Goal: Task Accomplishment & Management: Manage account settings

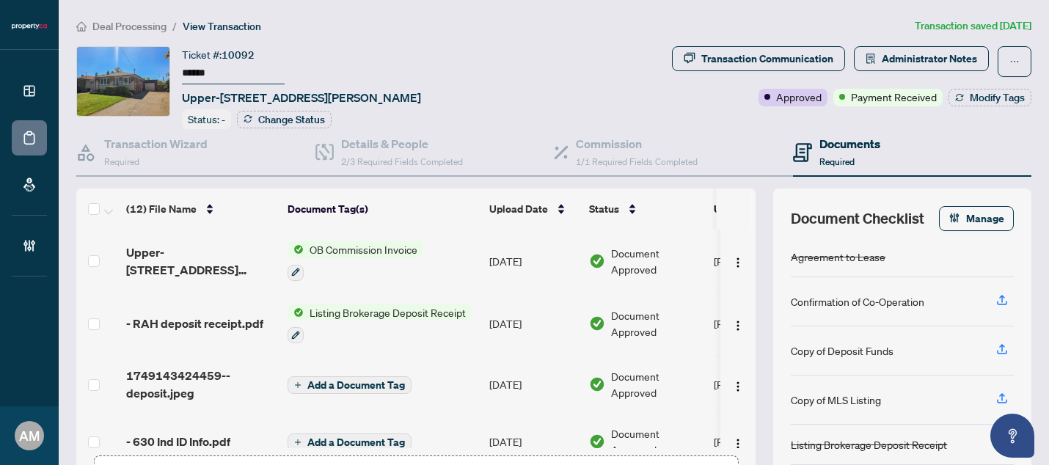
click at [118, 26] on span "Deal Processing" at bounding box center [129, 26] width 74 height 13
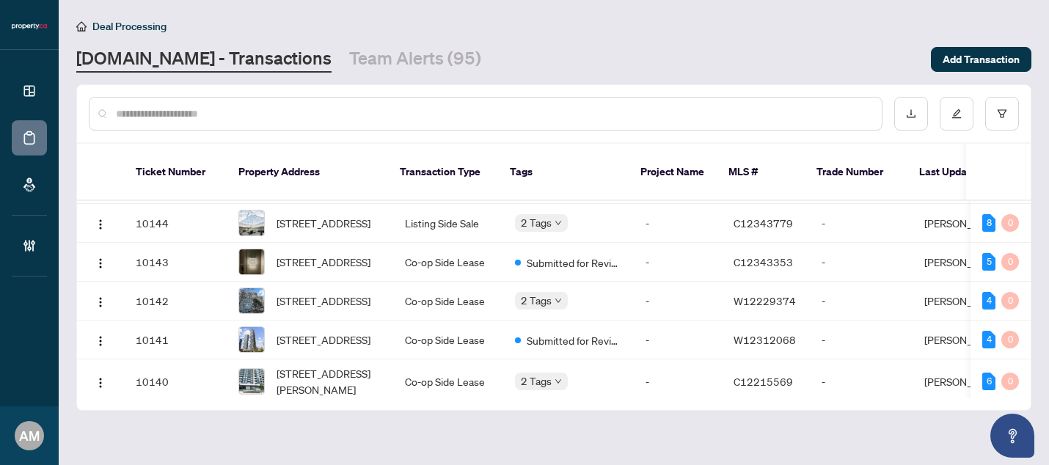
scroll to position [690, 0]
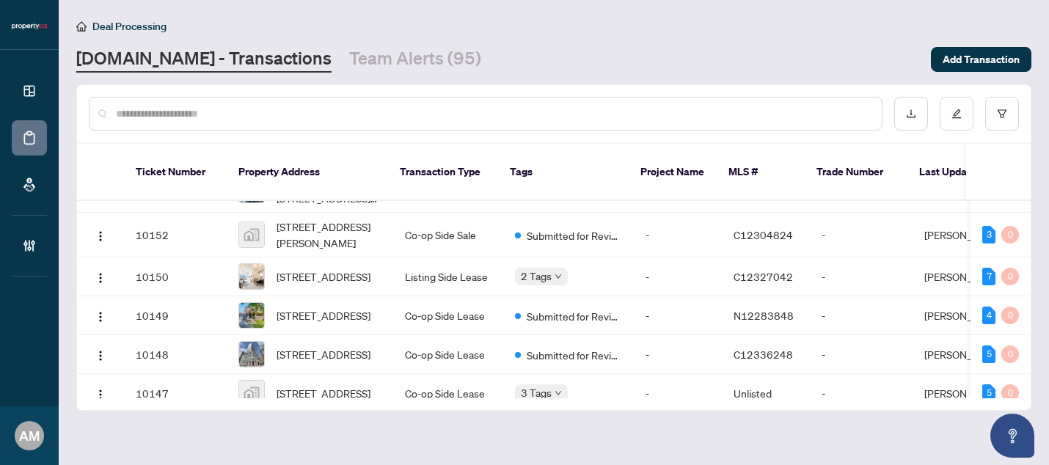
click at [176, 114] on input "text" at bounding box center [493, 114] width 754 height 16
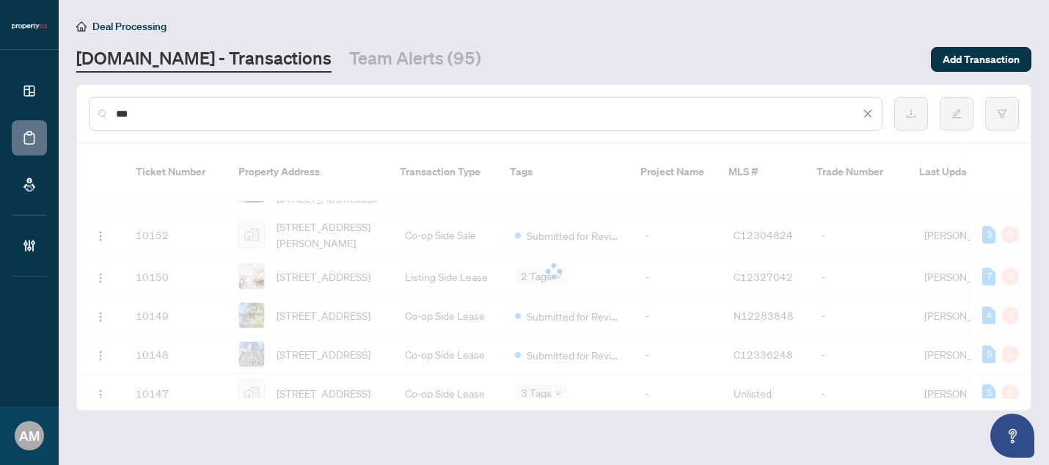
scroll to position [0, 0]
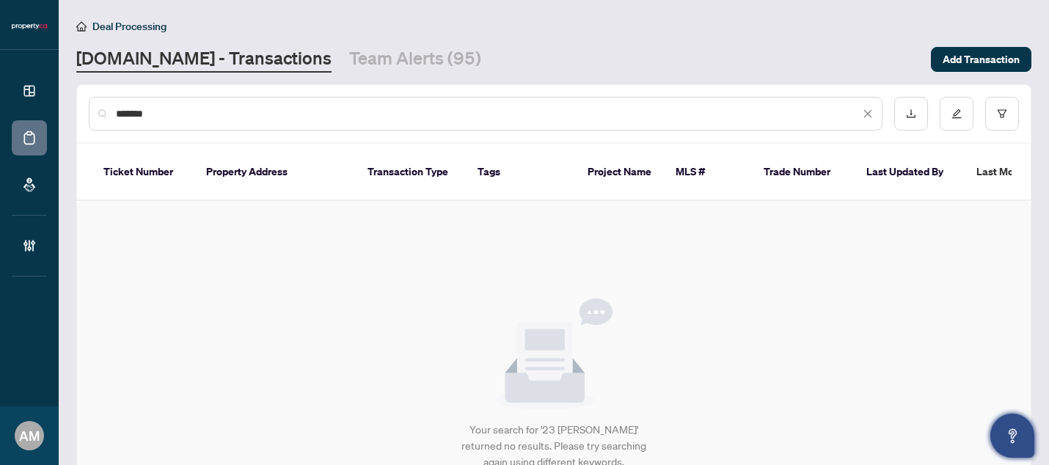
type input "*******"
click at [179, 113] on input "*******" at bounding box center [487, 114] width 743 height 16
click at [221, 57] on link "[DOMAIN_NAME] - Transactions" at bounding box center [203, 59] width 255 height 26
drag, startPoint x: 177, startPoint y: 107, endPoint x: 28, endPoint y: 100, distance: 149.0
click at [28, 100] on div "Dashboard Deal Processing Mortgage Referrals Brokerage Management AM [PERSON_NA…" at bounding box center [524, 232] width 1049 height 465
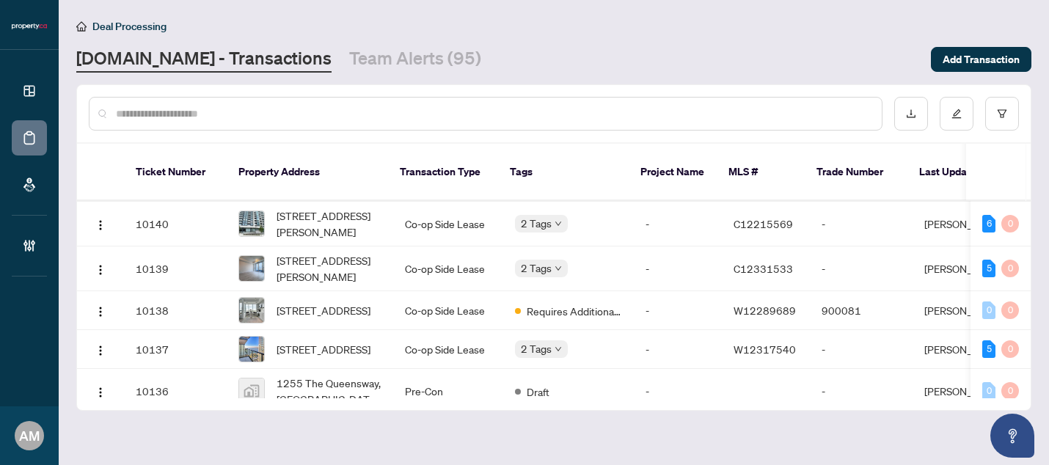
scroll to position [1260, 0]
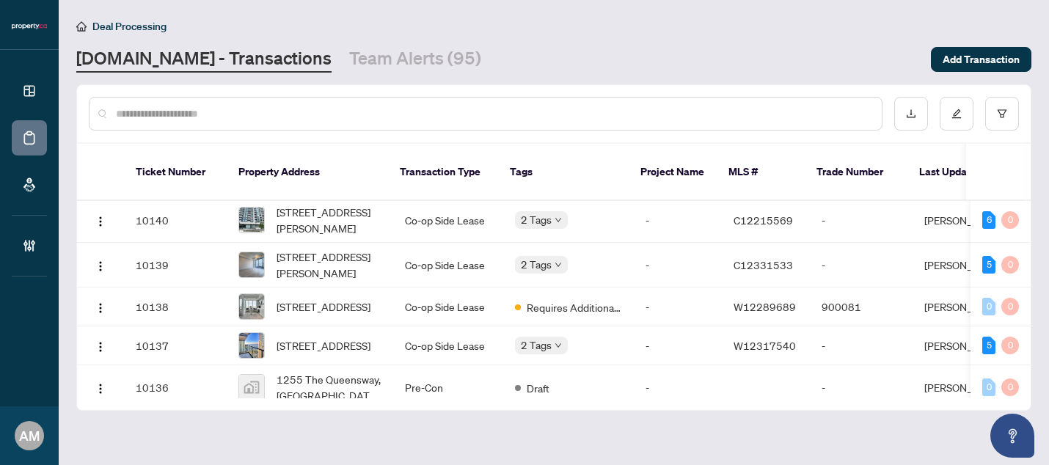
click at [594, 147] on div "2 Tags" at bounding box center [568, 139] width 107 height 17
click at [393, 159] on td "Co-op Side Lease" at bounding box center [448, 139] width 110 height 39
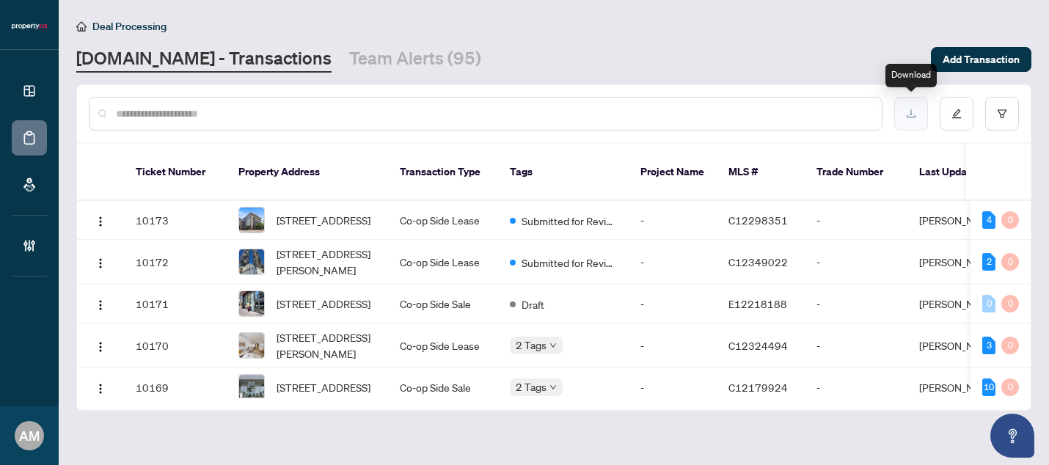
click at [906, 114] on icon "download" at bounding box center [911, 114] width 10 height 10
click at [164, 201] on td "10173" at bounding box center [175, 220] width 103 height 39
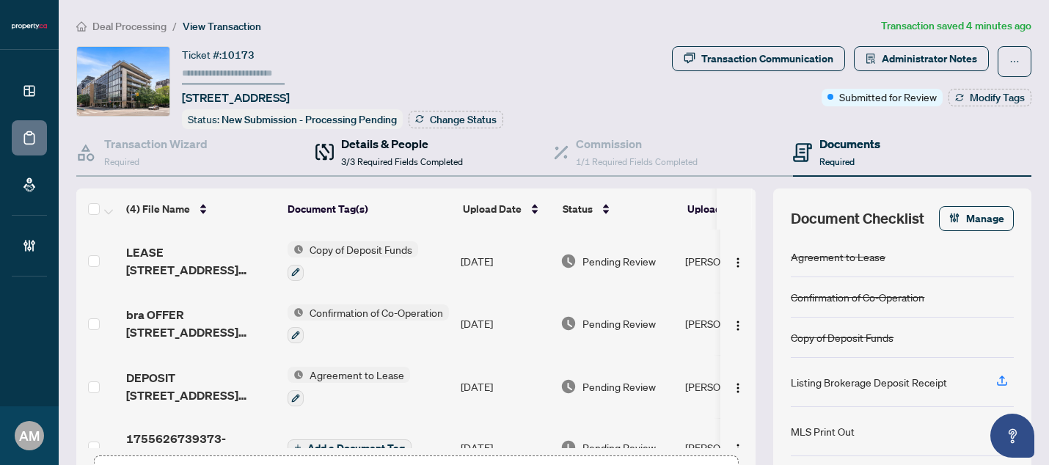
click at [399, 147] on h4 "Details & People" at bounding box center [402, 144] width 122 height 18
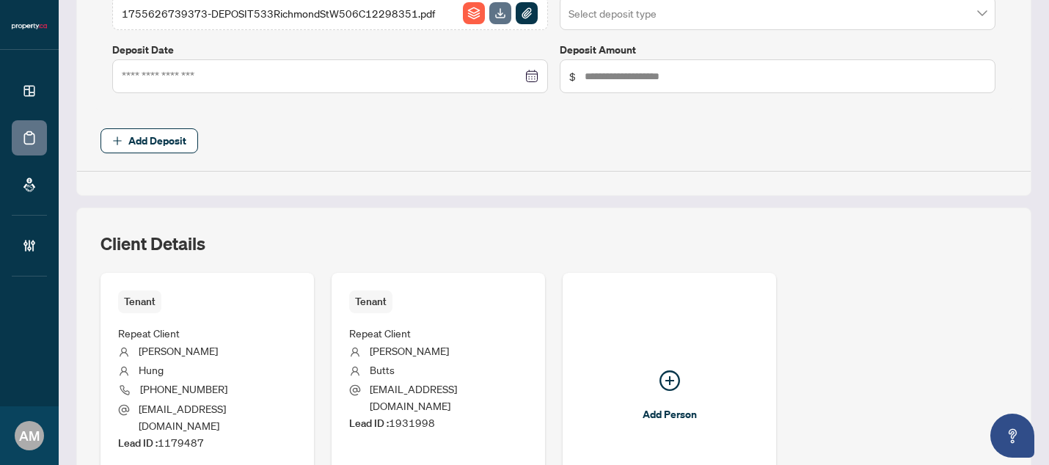
scroll to position [816, 0]
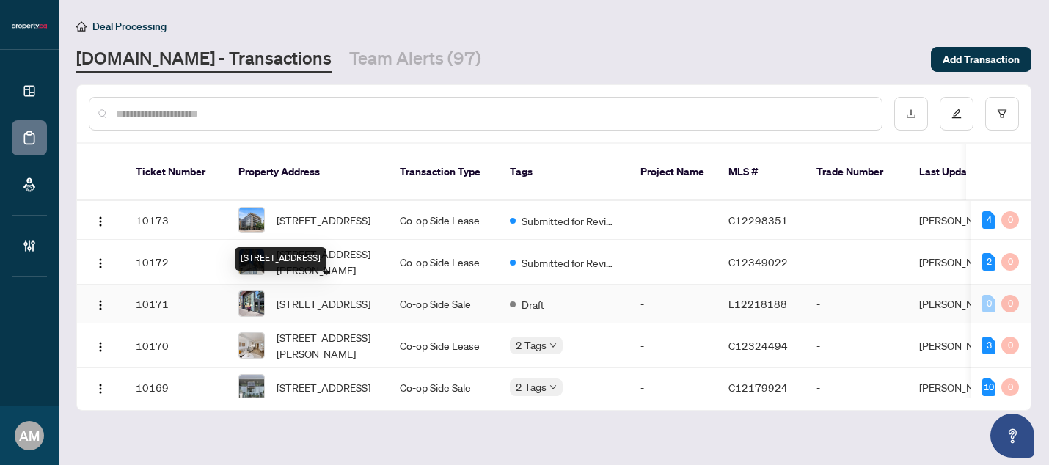
click at [321, 295] on span "[STREET_ADDRESS]" at bounding box center [323, 303] width 94 height 16
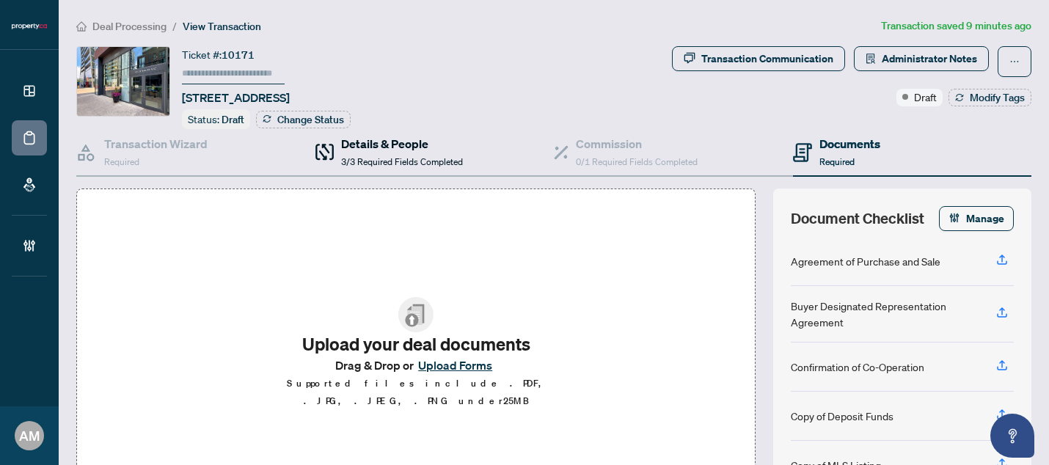
click at [367, 152] on div "Details & People 3/3 Required Fields Completed" at bounding box center [402, 152] width 122 height 34
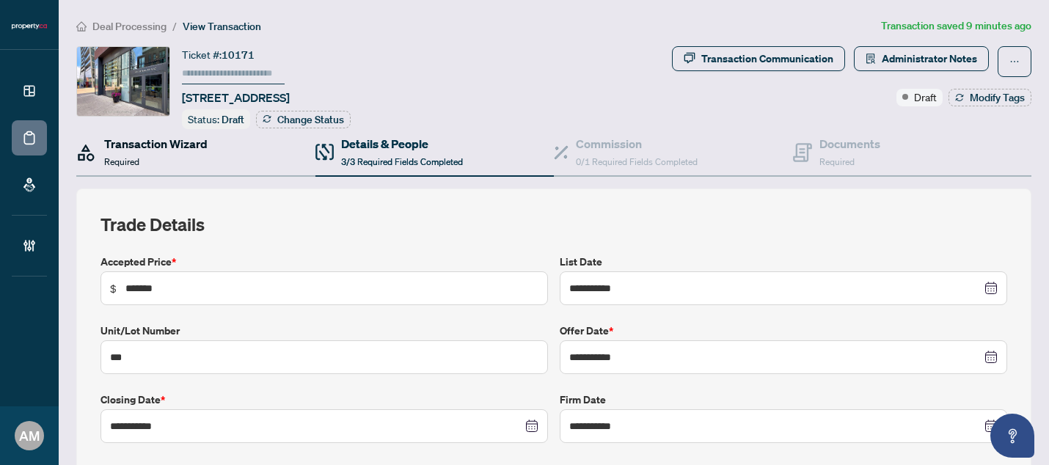
click at [186, 154] on div "Transaction Wizard Required" at bounding box center [155, 152] width 103 height 34
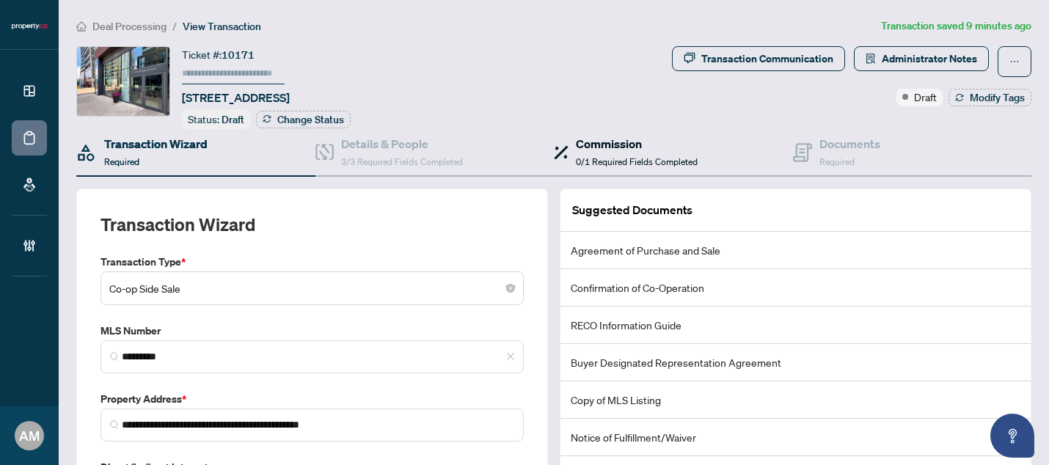
click at [584, 139] on h4 "Commission" at bounding box center [637, 144] width 122 height 18
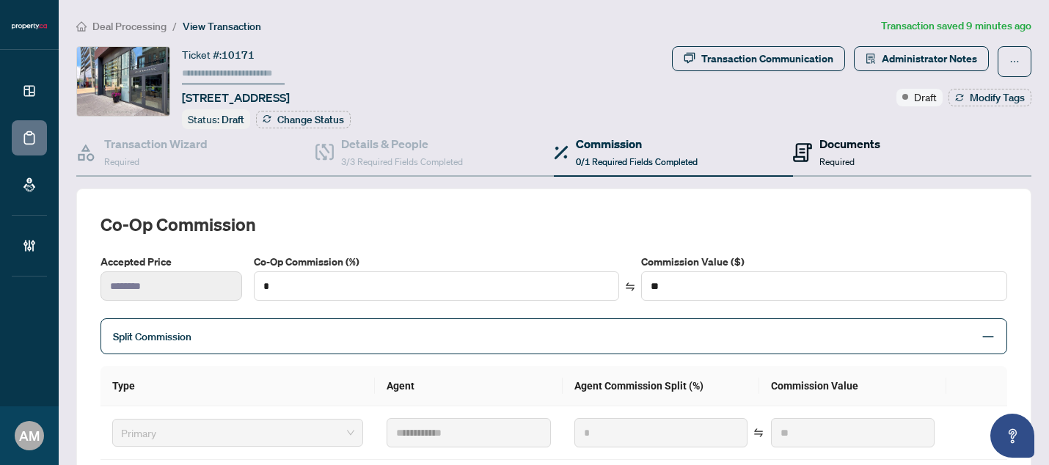
click at [819, 145] on h4 "Documents" at bounding box center [849, 144] width 61 height 18
